Goal: Find specific page/section: Find specific page/section

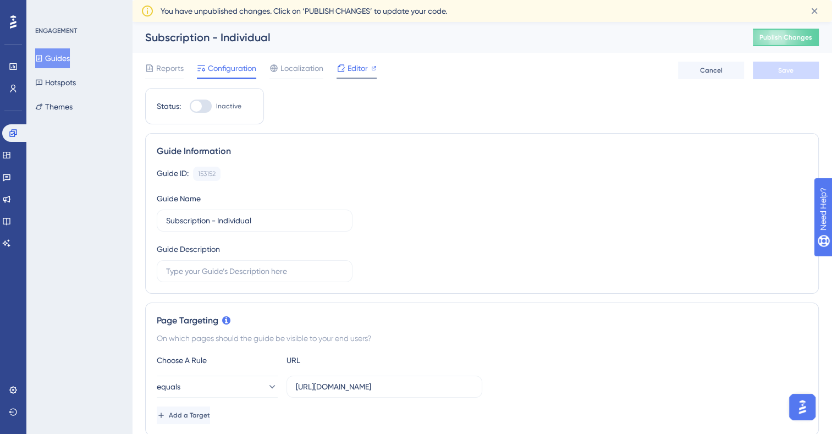
click at [354, 63] on span "Editor" at bounding box center [357, 68] width 20 height 13
click at [63, 58] on button "Guides" at bounding box center [52, 58] width 35 height 20
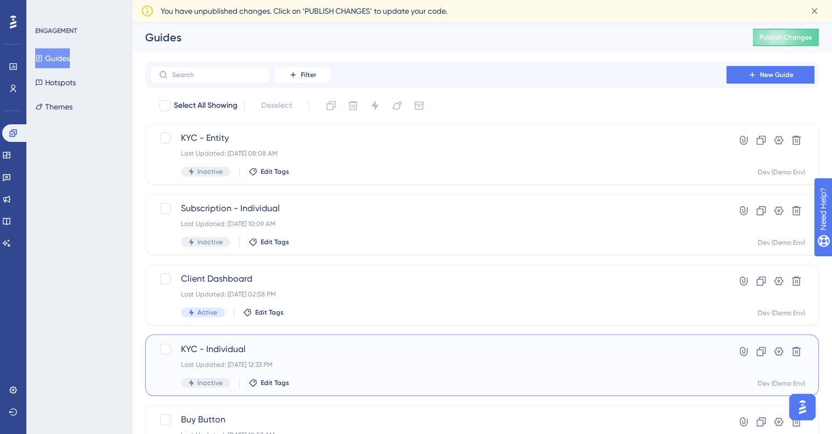
click at [237, 348] on span "KYC - Individual" at bounding box center [438, 348] width 514 height 13
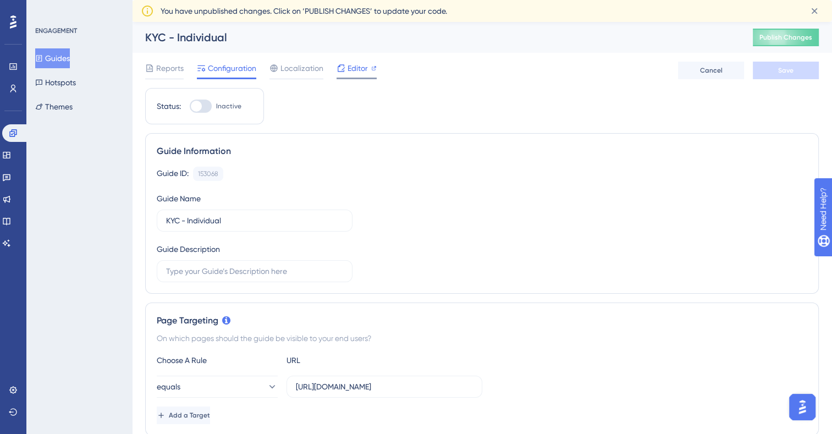
click at [348, 67] on span "Editor" at bounding box center [357, 68] width 20 height 13
